Goal: Transaction & Acquisition: Purchase product/service

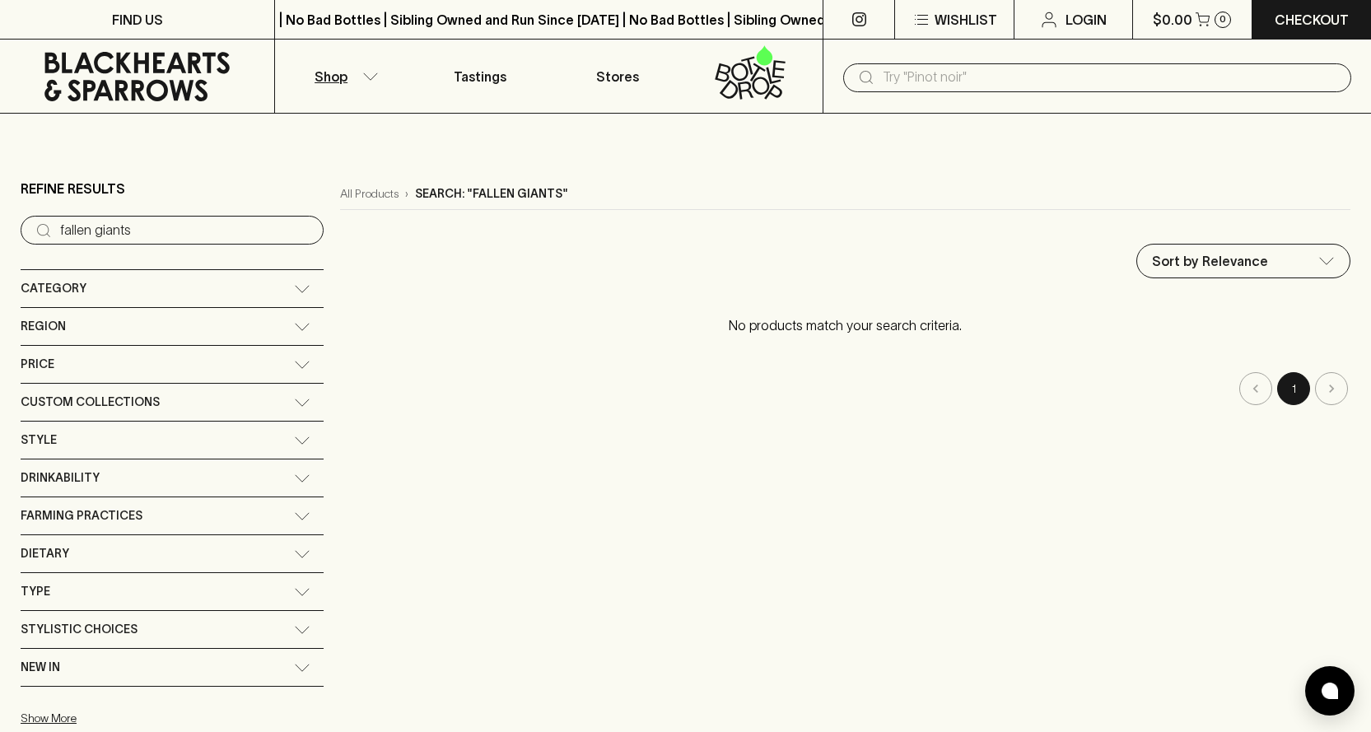
drag, startPoint x: 148, startPoint y: 229, endPoint x: 0, endPoint y: 224, distance: 148.2
click at [0, 223] on main "Refine Results ​ fallen giants Category + Red Wine + White Wine + Beer + Spirit…" at bounding box center [685, 452] width 1371 height 676
type input "thistledown"
